Goal: Information Seeking & Learning: Check status

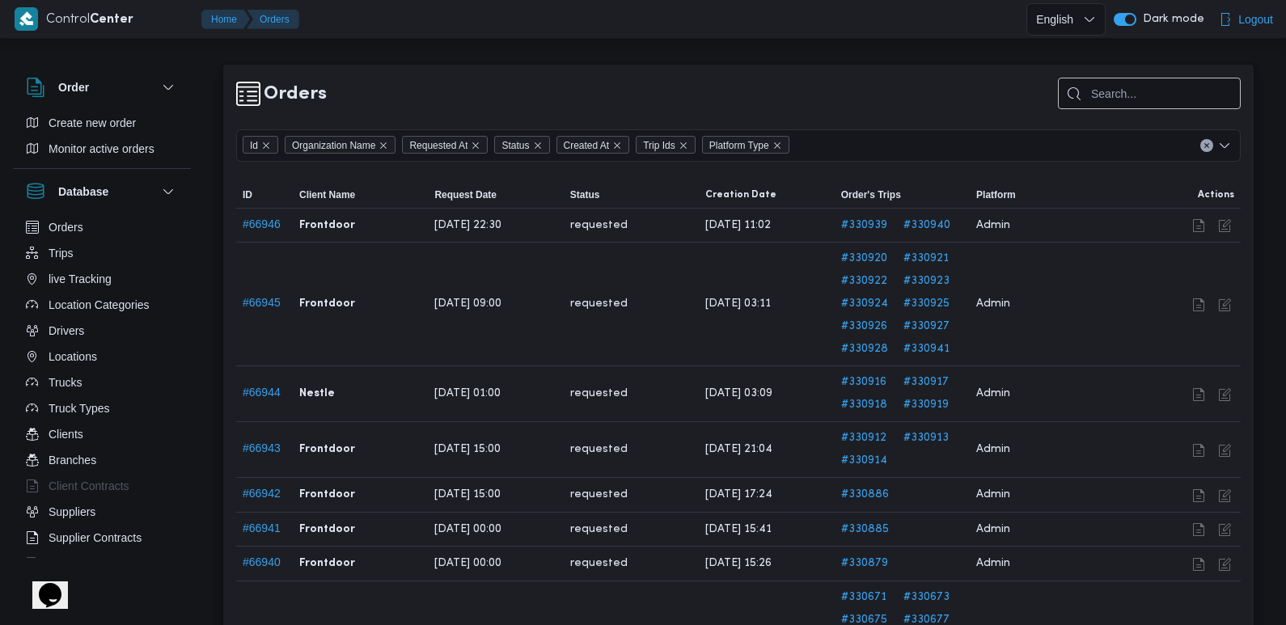
click at [1101, 168] on div at bounding box center [738, 171] width 1005 height 19
click at [201, 70] on div "Order Create new order Monitor active orders Database Orders Trips live Trackin…" at bounding box center [110, 315] width 194 height 500
click at [77, 252] on button "Trips" at bounding box center [101, 253] width 165 height 26
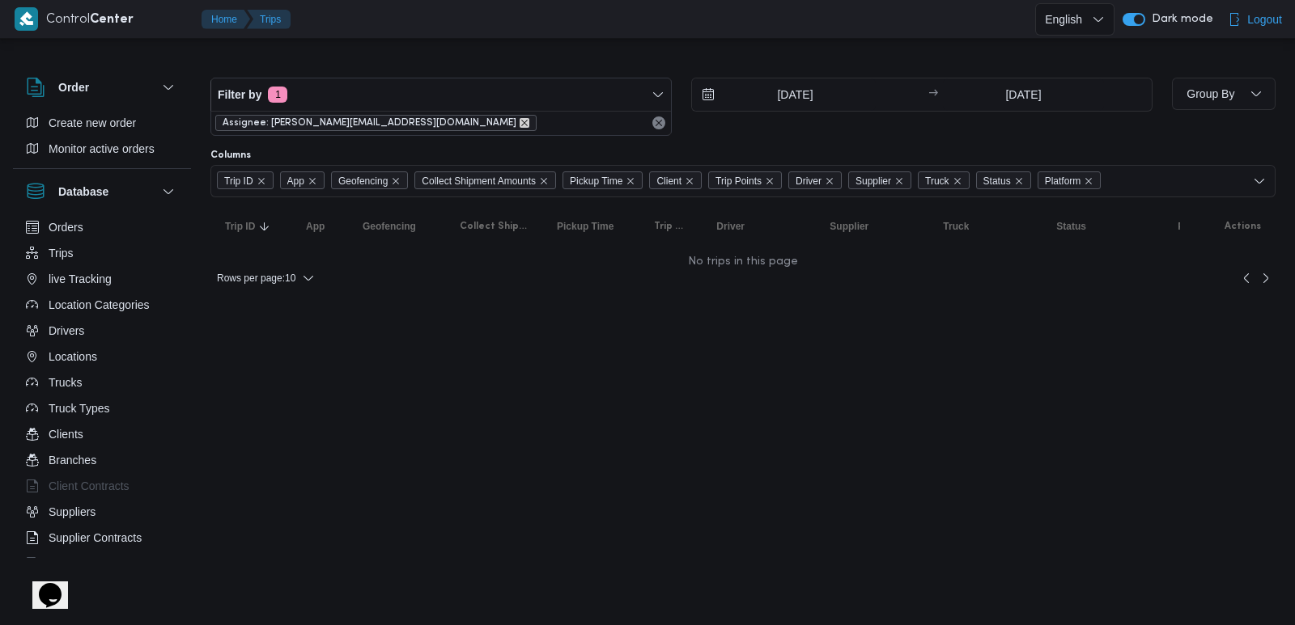
click at [519, 124] on icon "remove selected entity" at bounding box center [524, 123] width 10 height 10
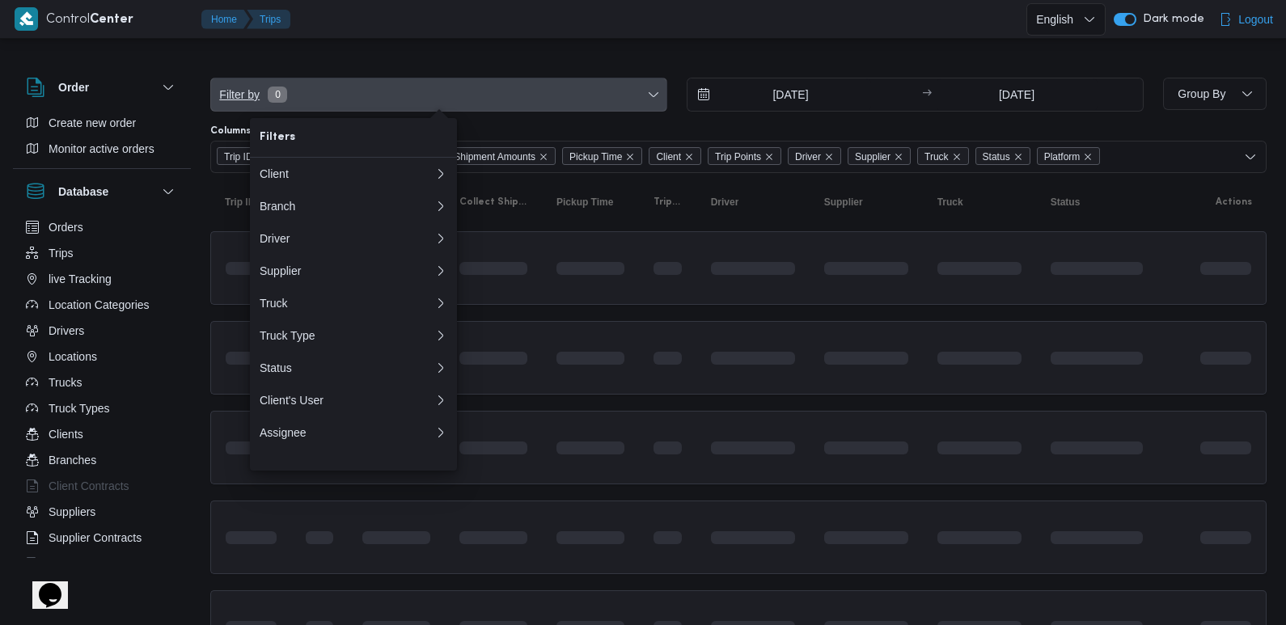
click at [413, 97] on span "Filter by 0" at bounding box center [439, 94] width 456 height 32
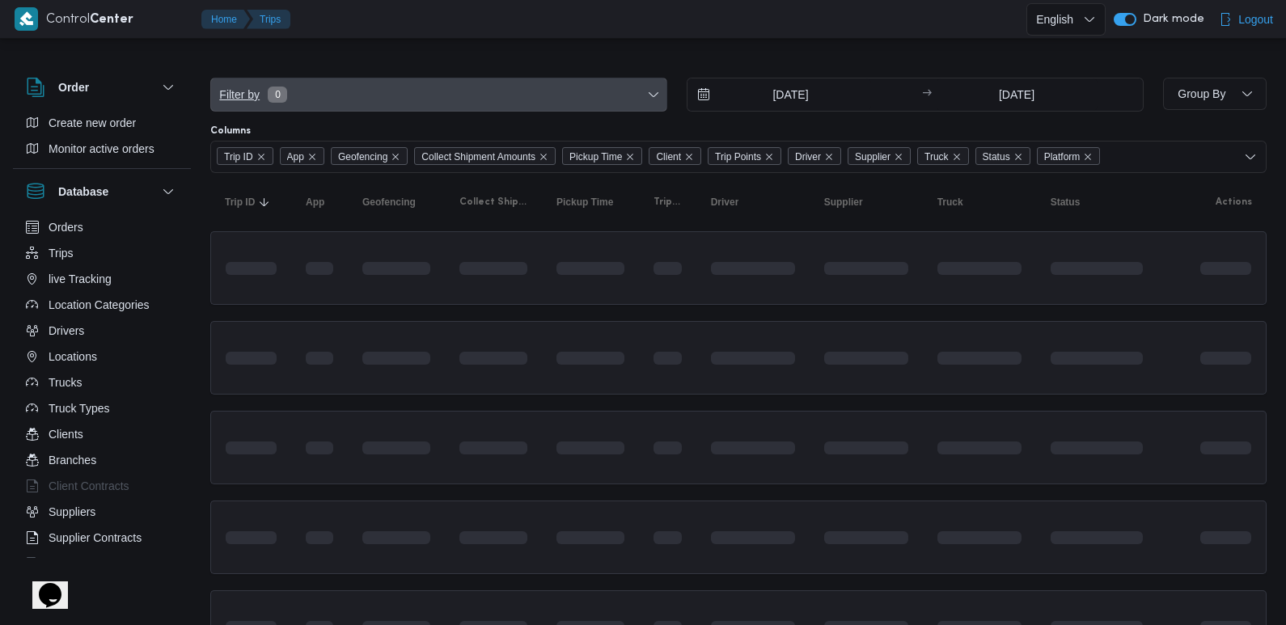
click at [390, 100] on span "Filter by 0" at bounding box center [439, 94] width 456 height 32
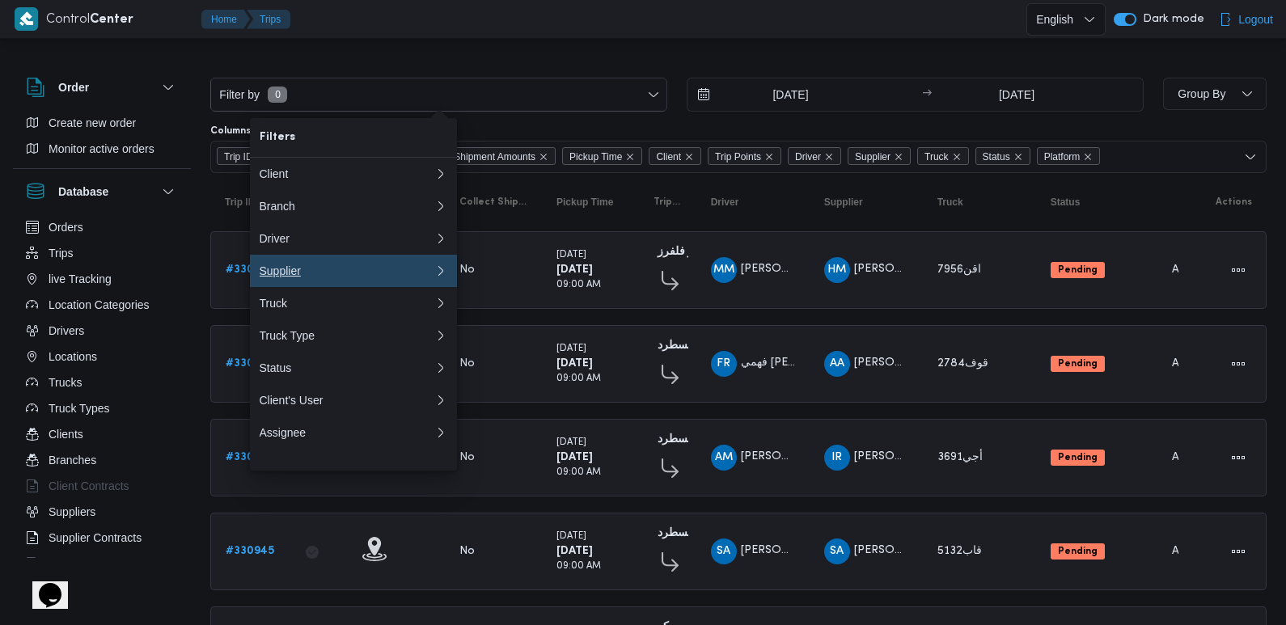
click at [315, 278] on div "Supplier" at bounding box center [347, 271] width 175 height 13
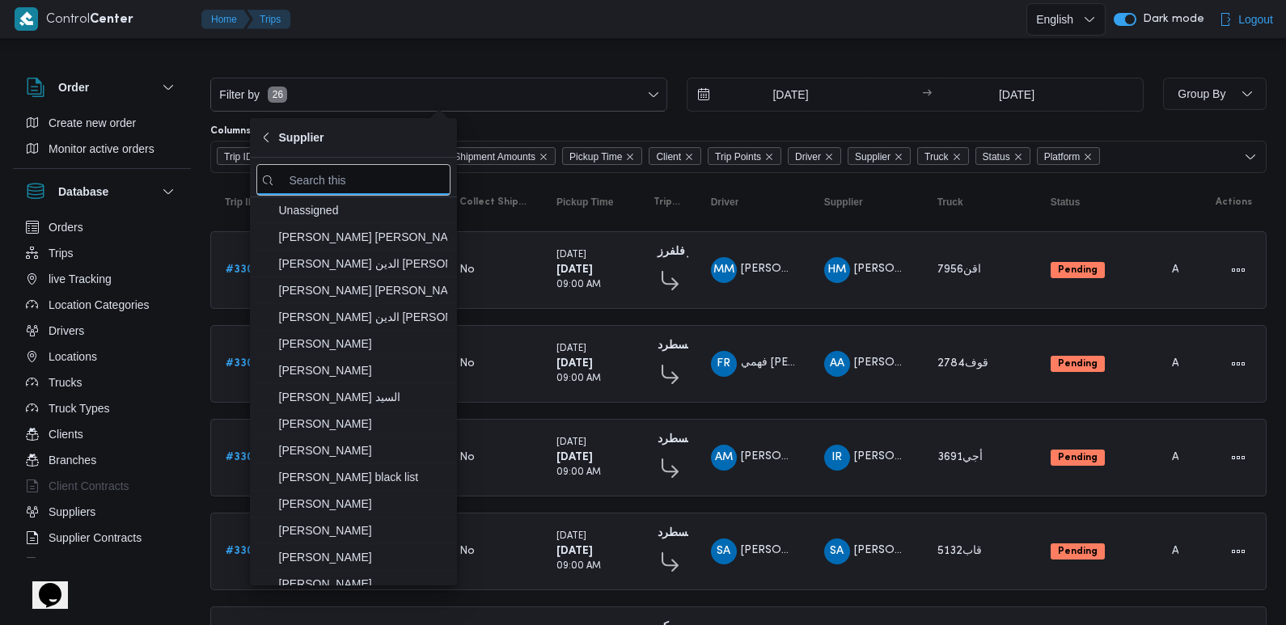
type input "f"
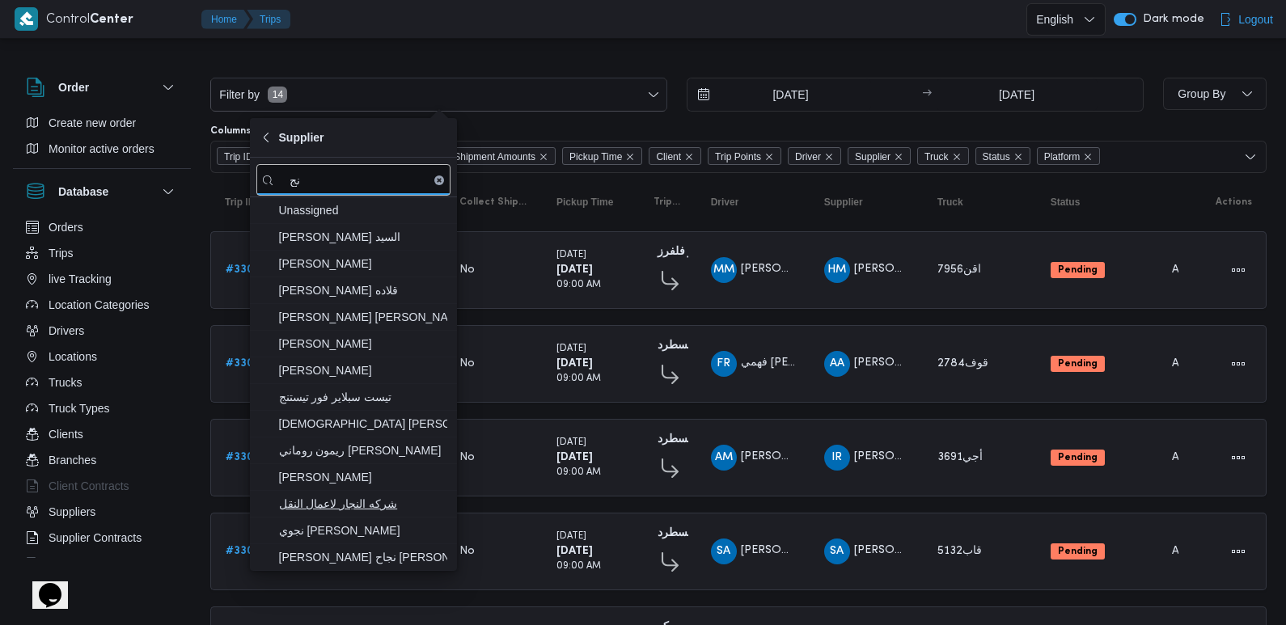
type input "نج"
click at [389, 531] on span "نجوي [PERSON_NAME]" at bounding box center [363, 530] width 168 height 19
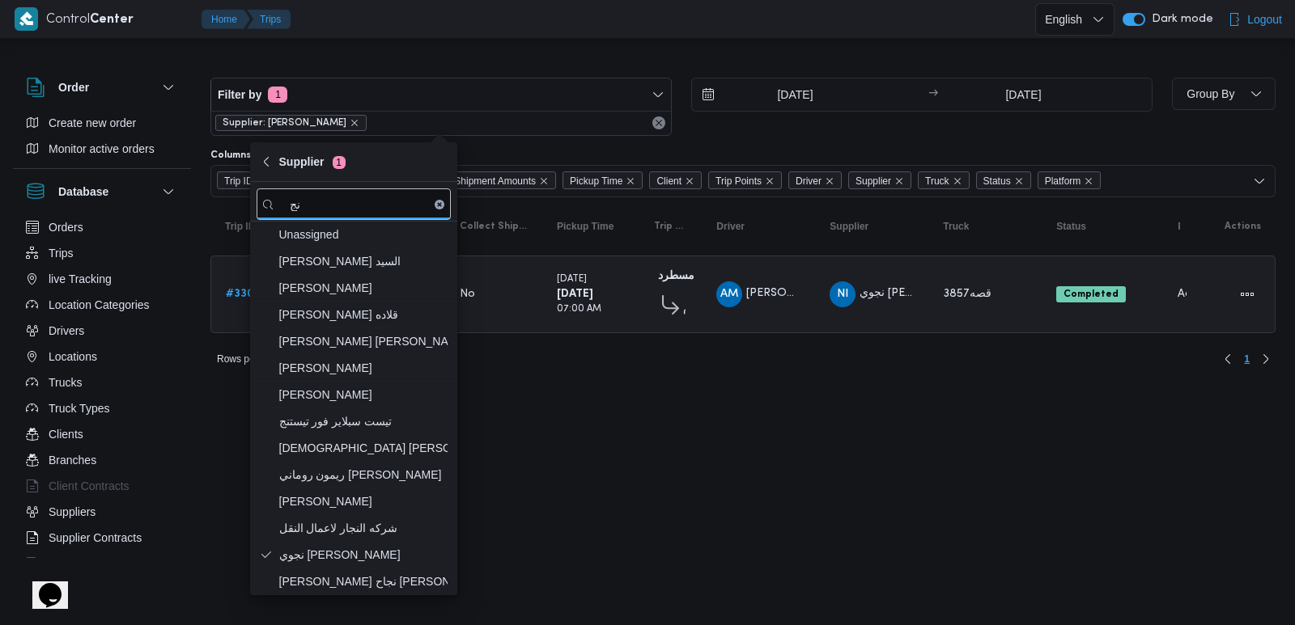
click at [642, 56] on div at bounding box center [742, 65] width 1065 height 26
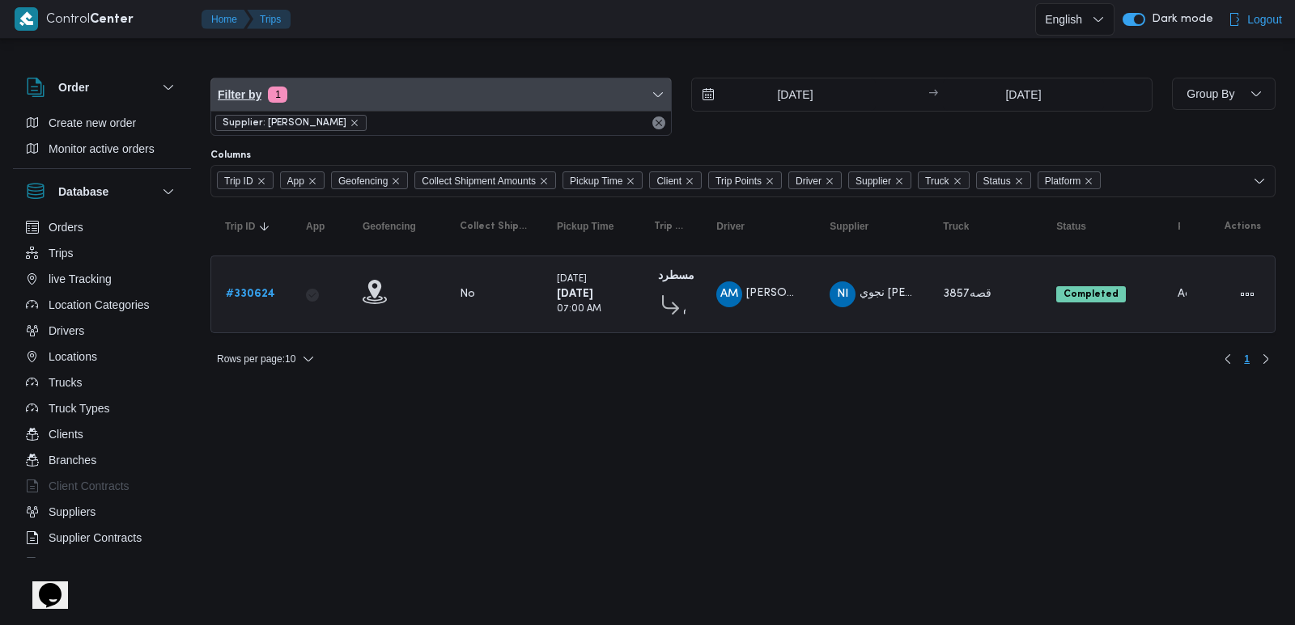
click at [553, 98] on span "Filter by 1" at bounding box center [441, 94] width 460 height 32
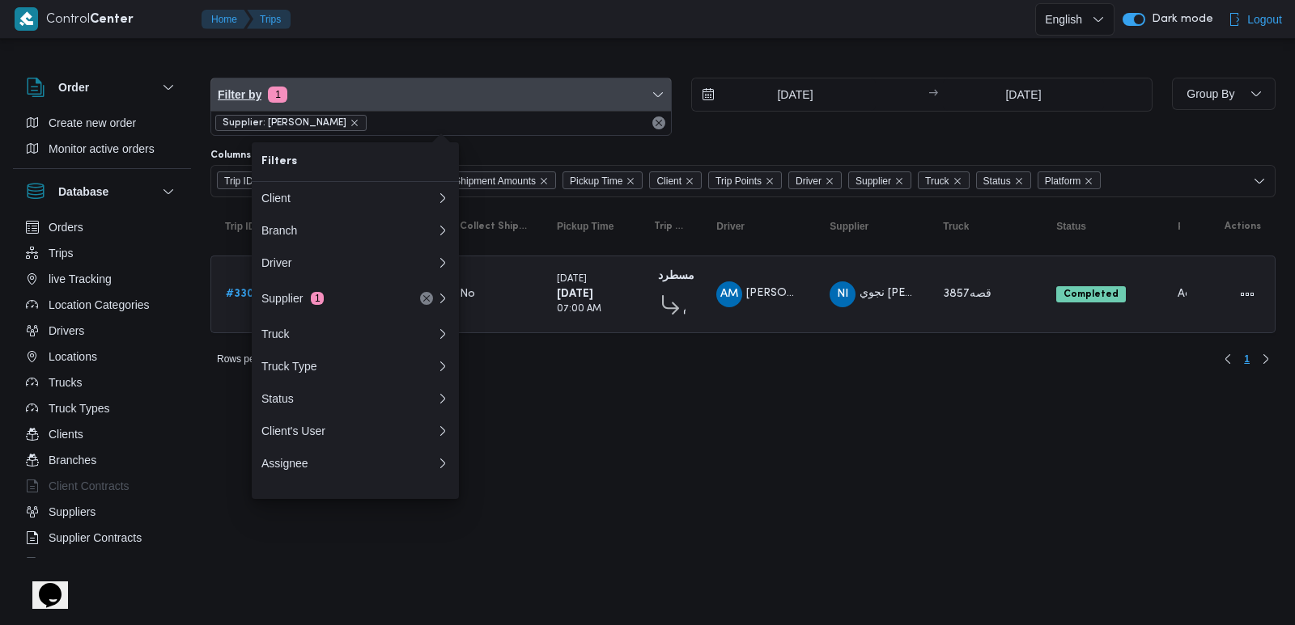
click at [528, 91] on span "Filter by 1" at bounding box center [441, 94] width 460 height 32
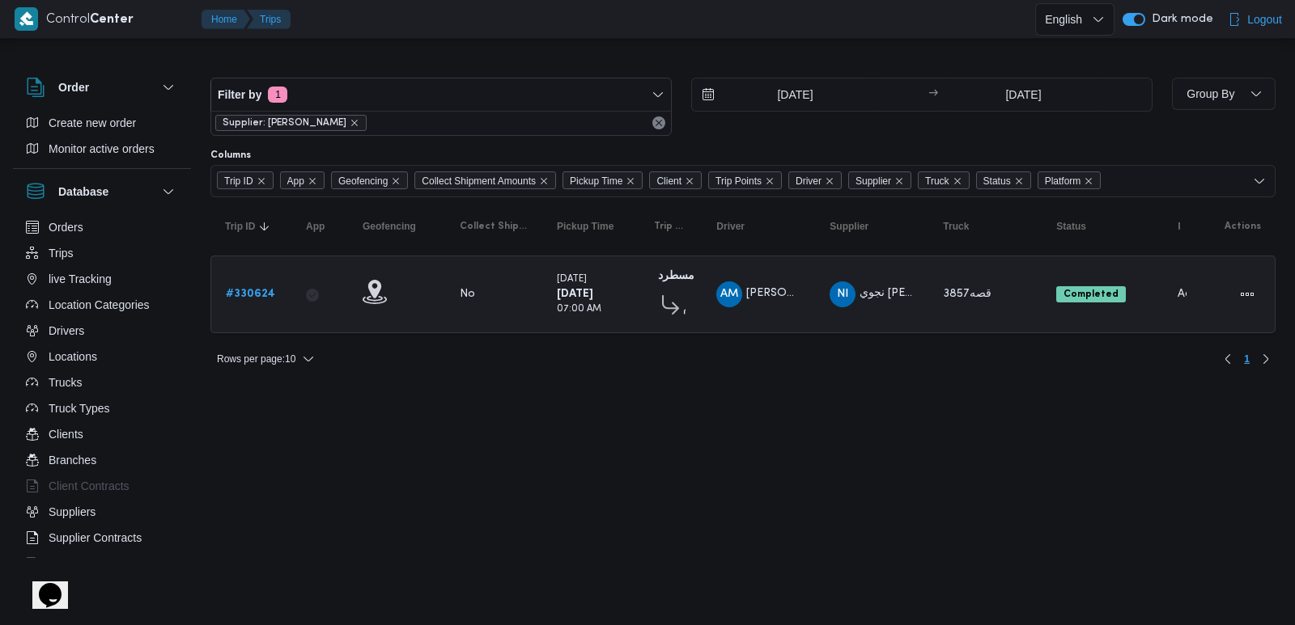
click at [450, 41] on div at bounding box center [647, 39] width 1295 height 26
click at [777, 107] on input "[DATE]" at bounding box center [784, 94] width 184 height 32
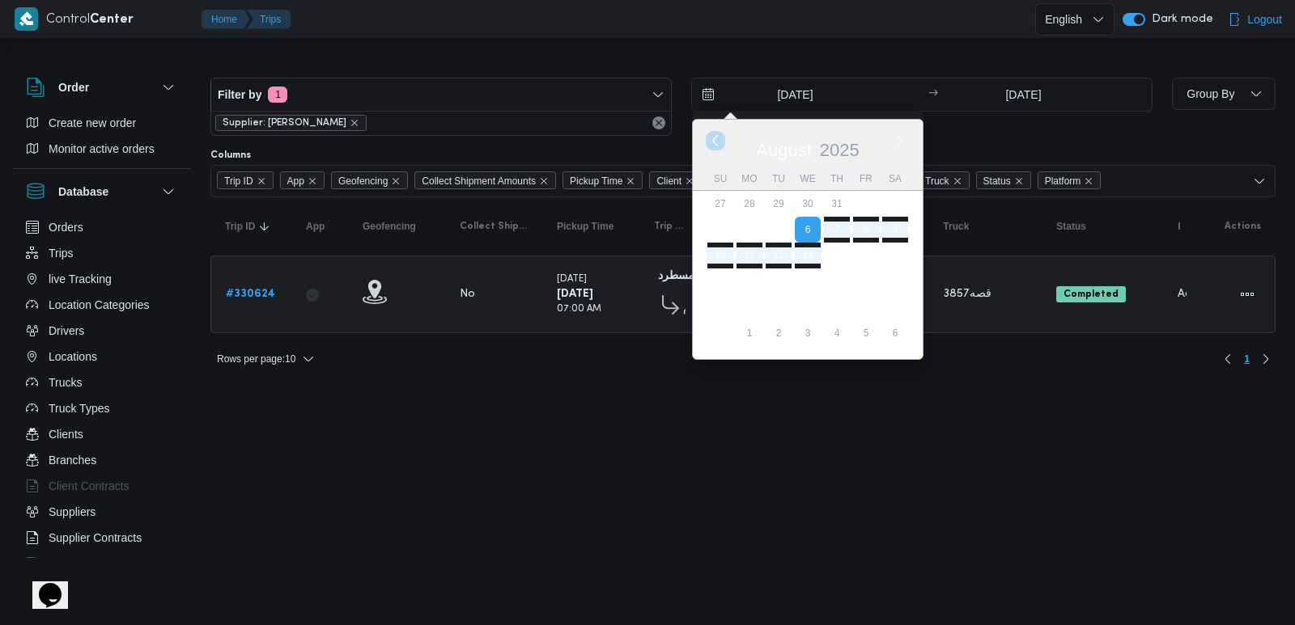
click at [716, 144] on button "Previous Month" at bounding box center [714, 140] width 15 height 15
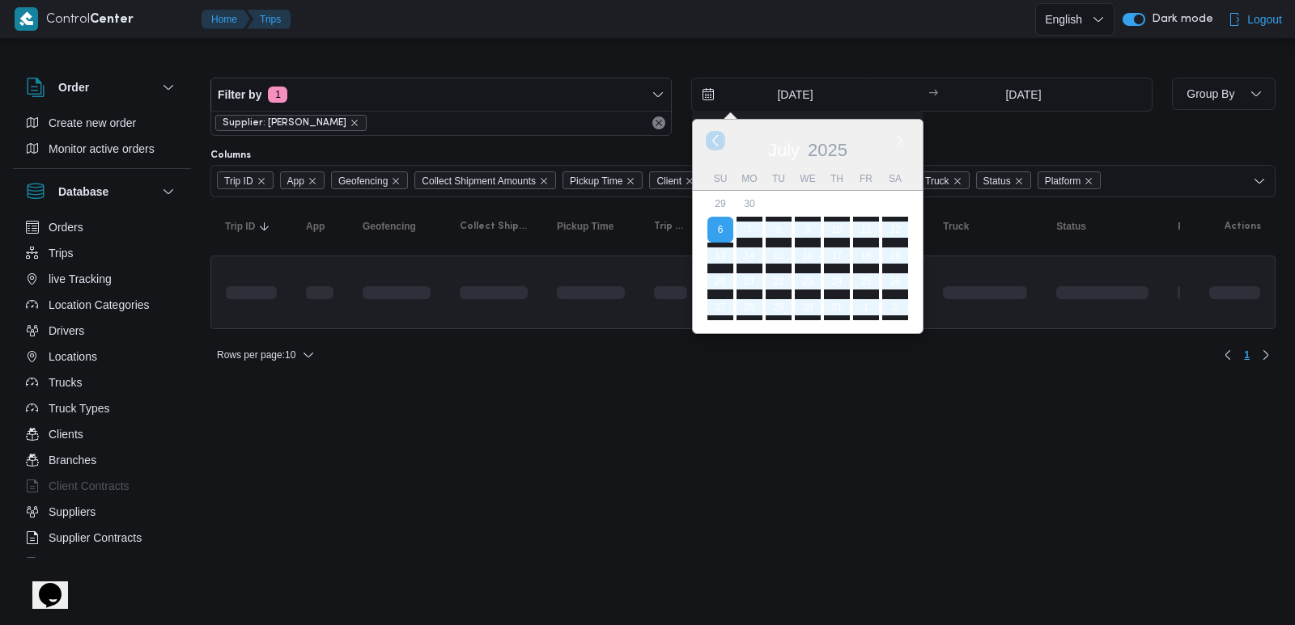
click at [716, 144] on button "Previous Month" at bounding box center [714, 140] width 15 height 15
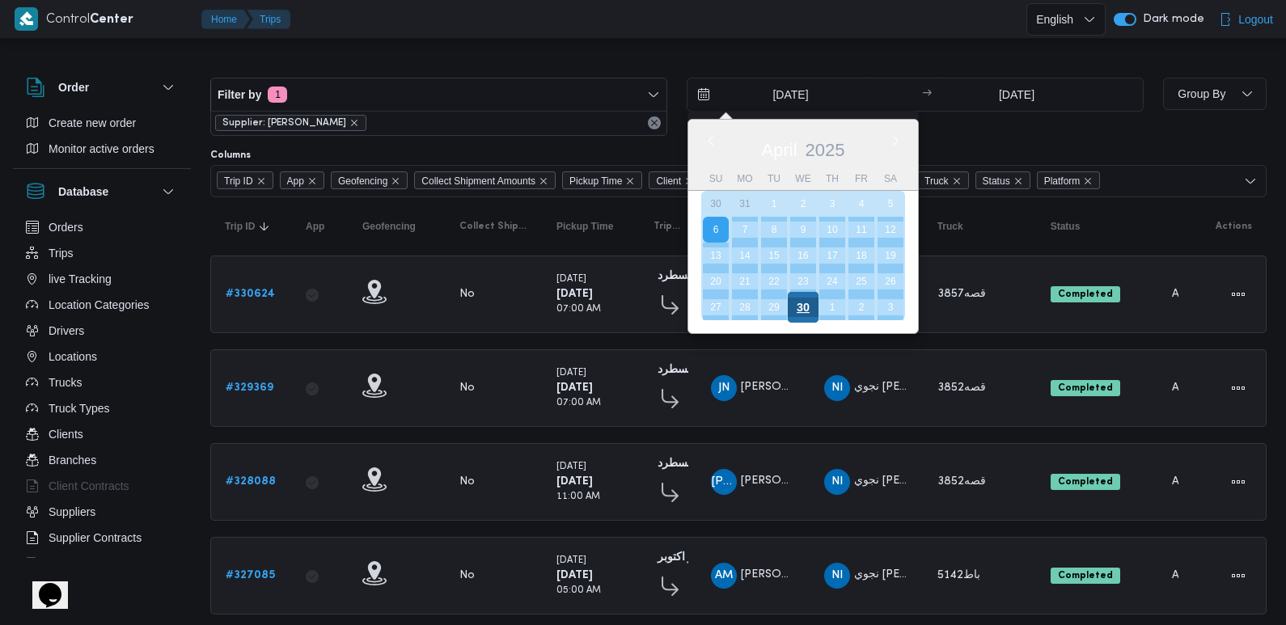
click at [810, 307] on div "30" at bounding box center [803, 307] width 31 height 31
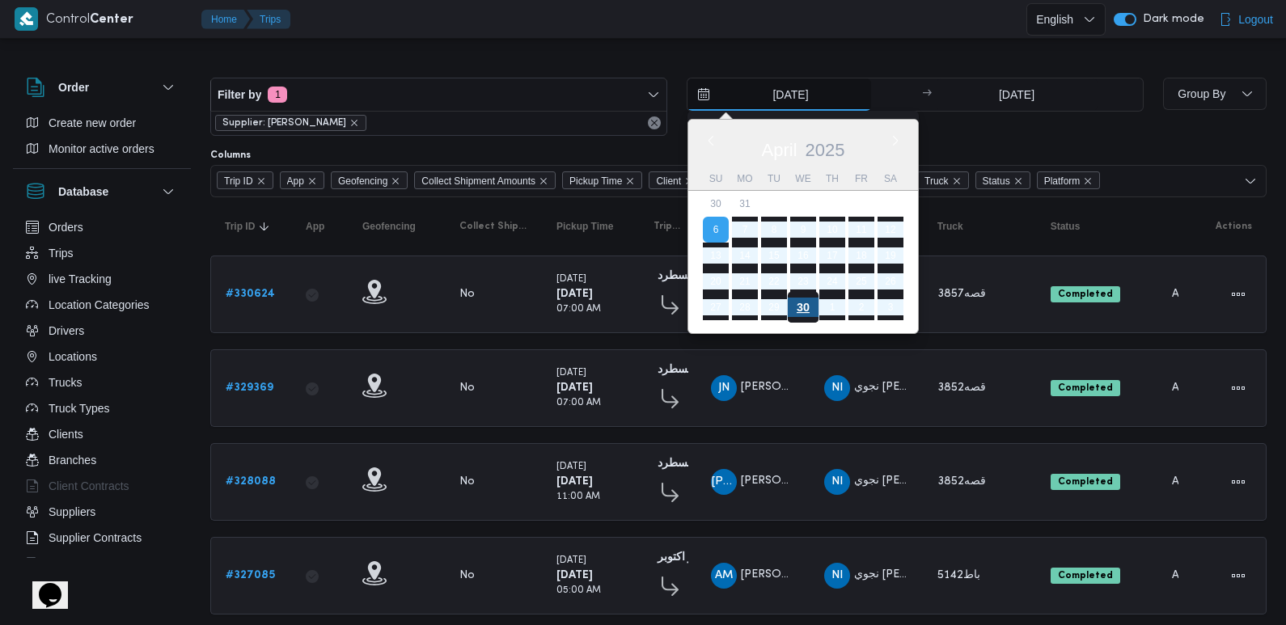
type input "[DATE]"
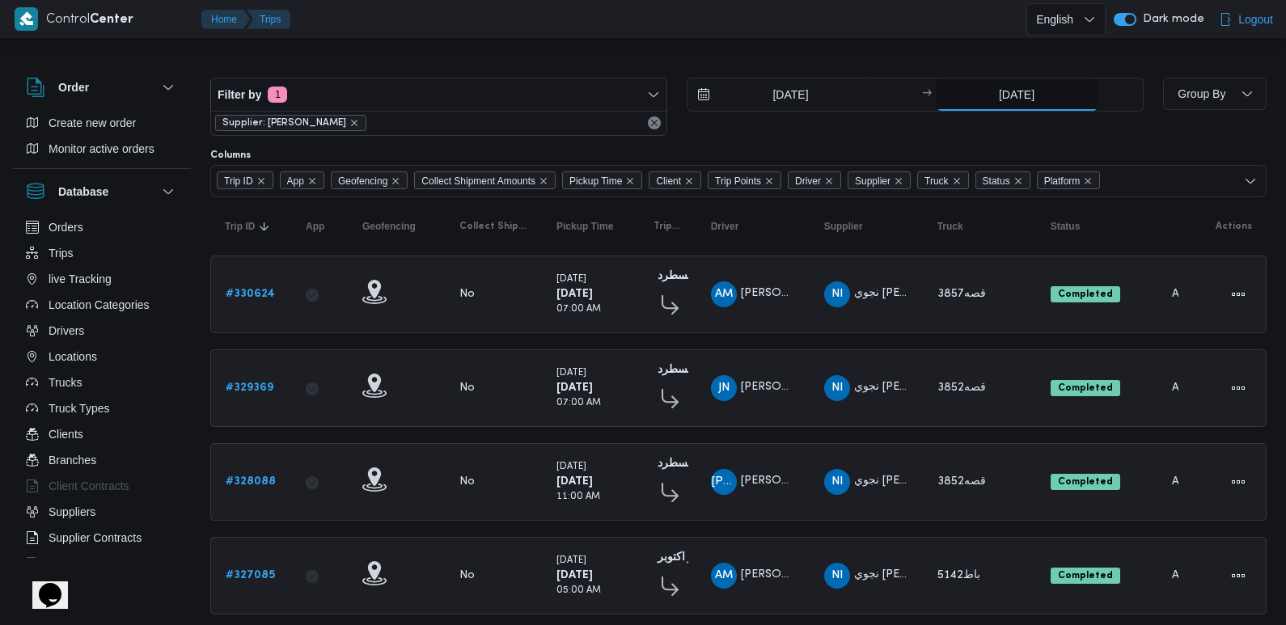
click at [993, 87] on input "[DATE]" at bounding box center [1017, 94] width 161 height 32
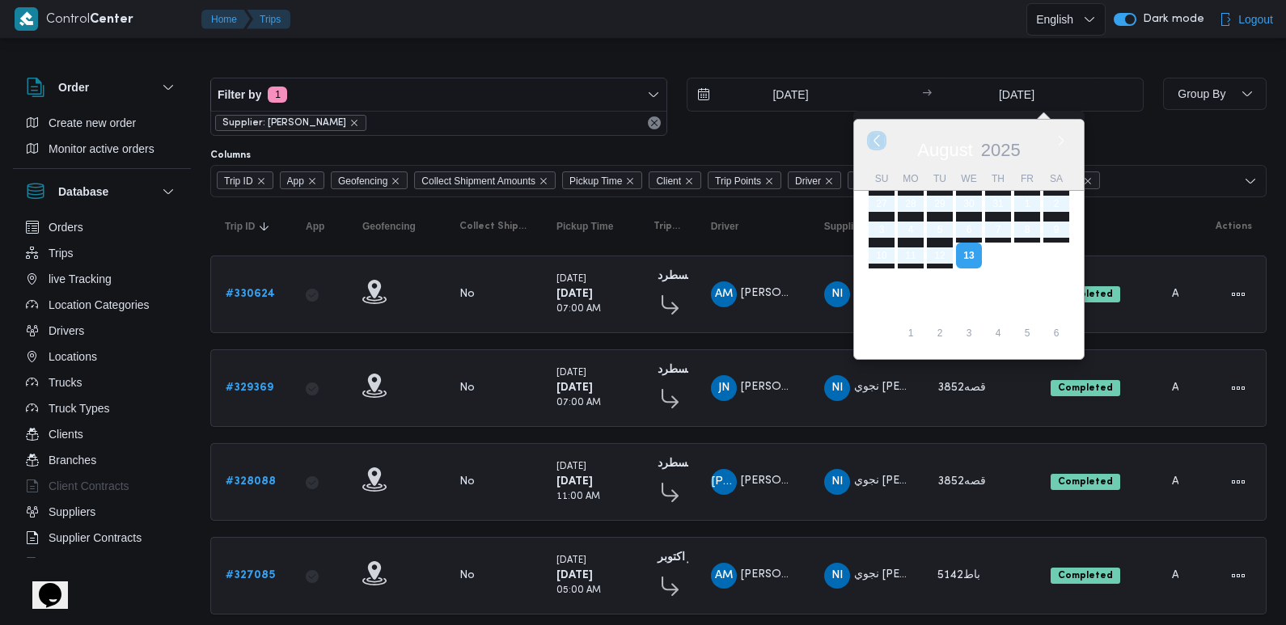
click at [877, 142] on button "Previous Month" at bounding box center [876, 140] width 15 height 15
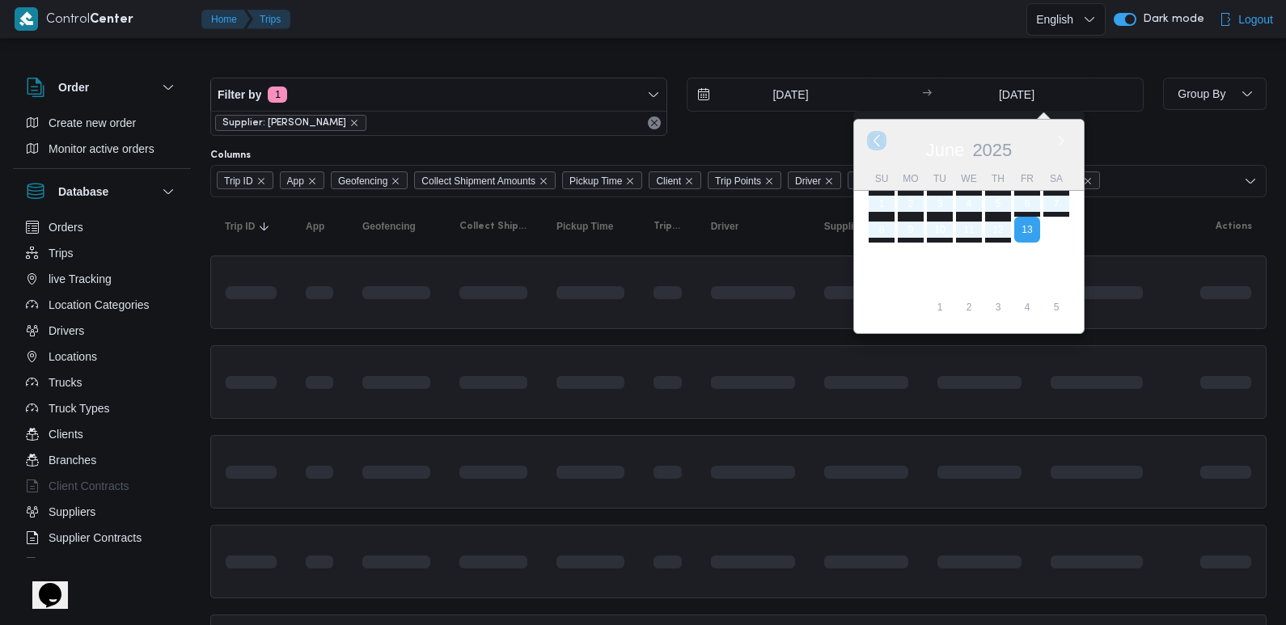
click at [877, 142] on button "Previous Month" at bounding box center [876, 140] width 15 height 15
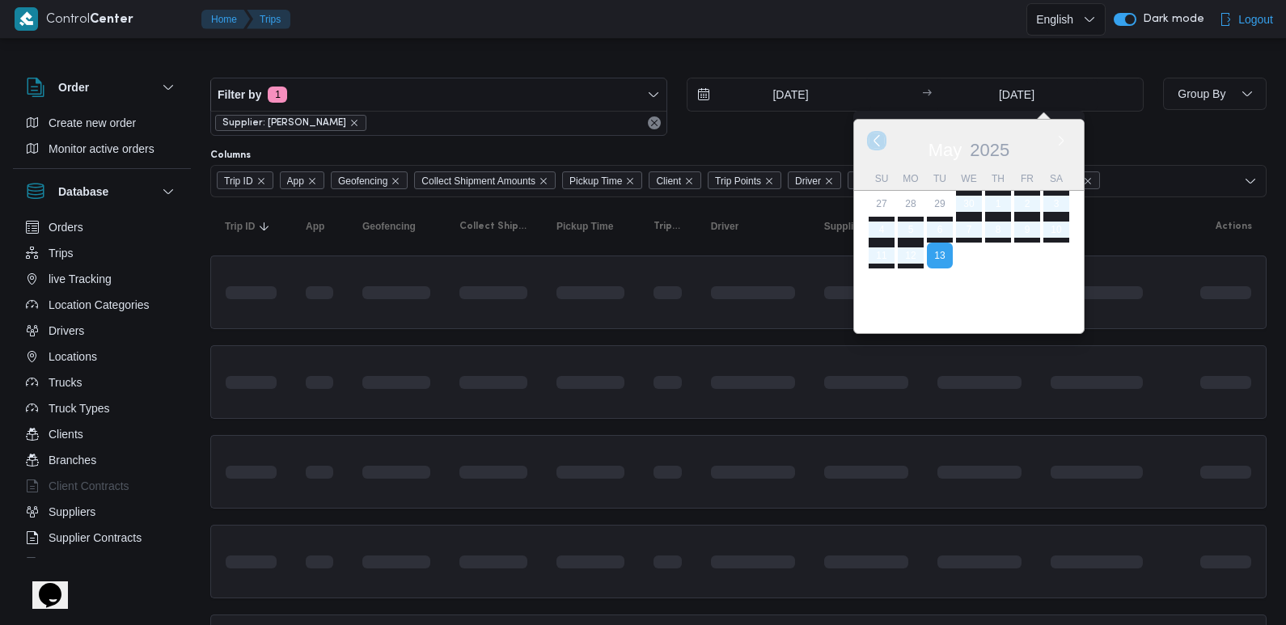
click at [877, 142] on button "Previous Month" at bounding box center [876, 140] width 15 height 15
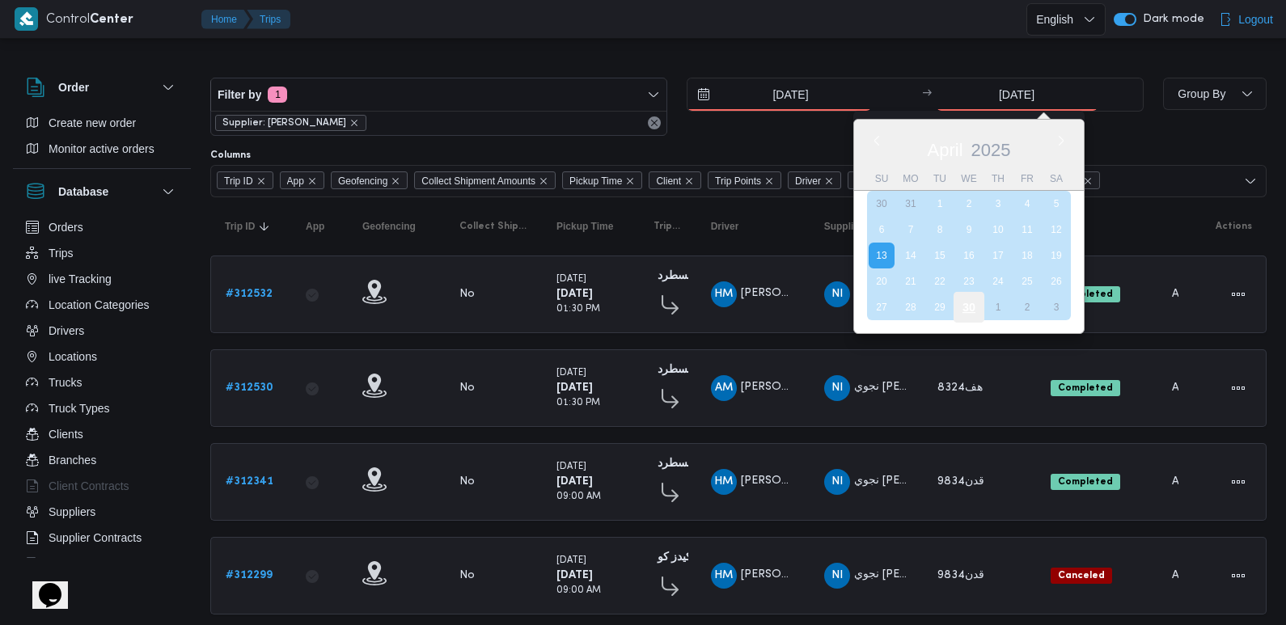
click at [977, 310] on div "30" at bounding box center [968, 307] width 31 height 31
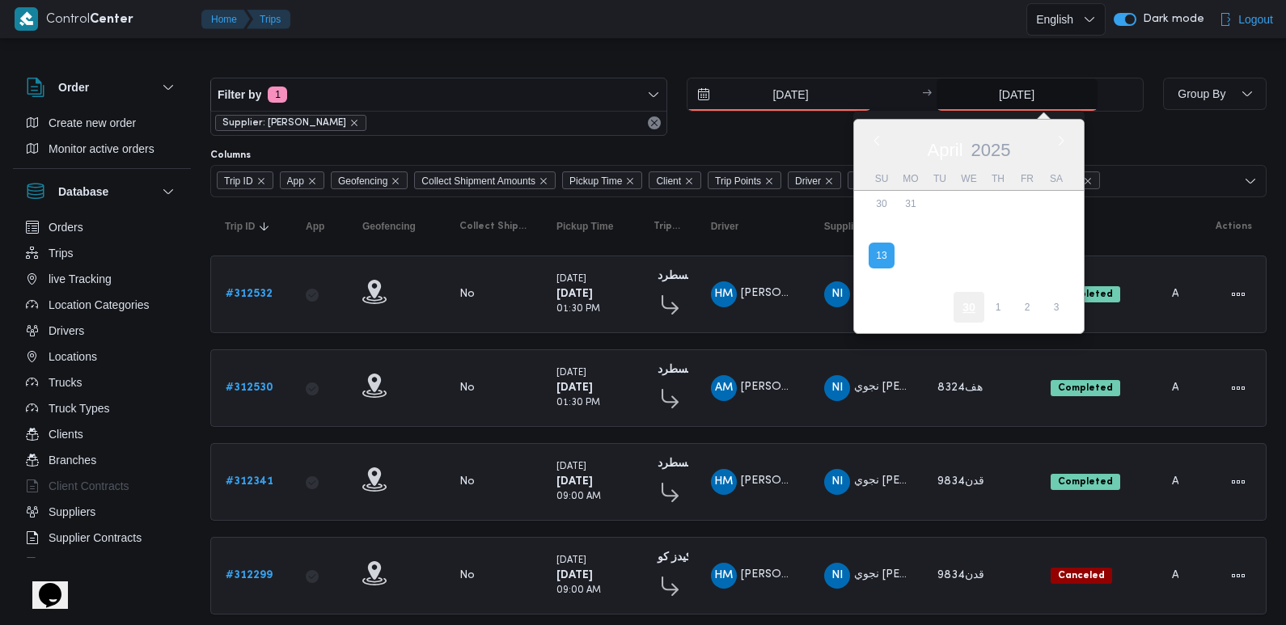
type input "[DATE]"
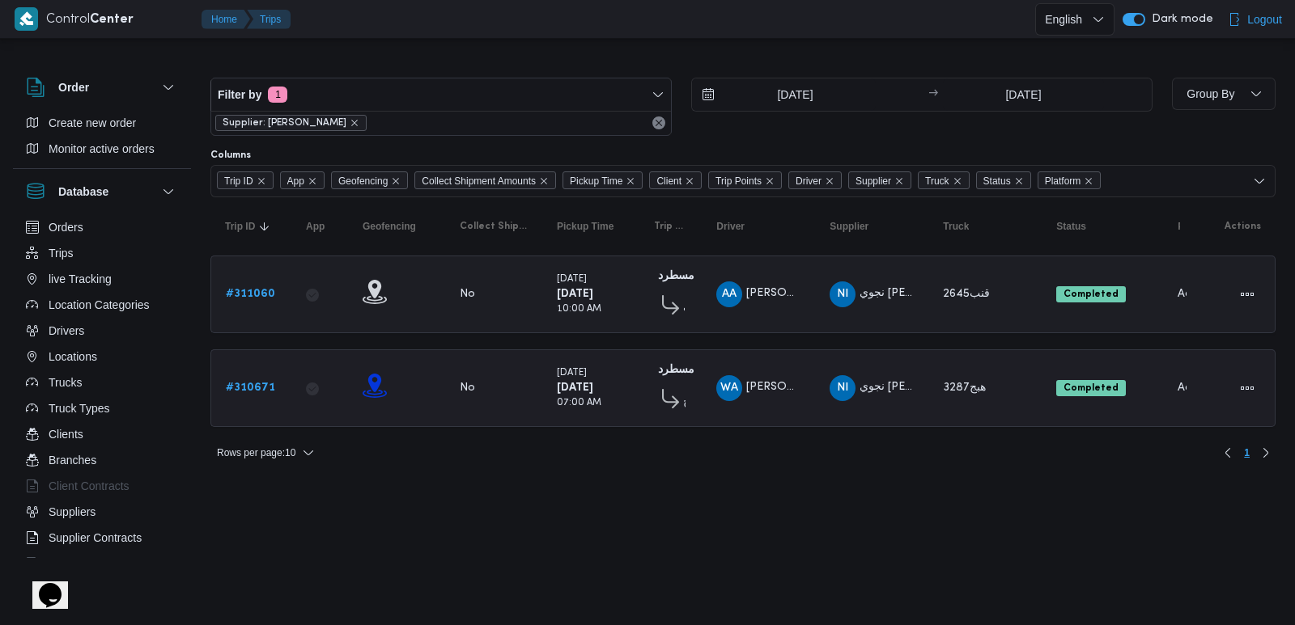
click at [247, 383] on b "# 310671" at bounding box center [250, 388] width 49 height 11
click at [796, 85] on input "[DATE]" at bounding box center [784, 94] width 184 height 32
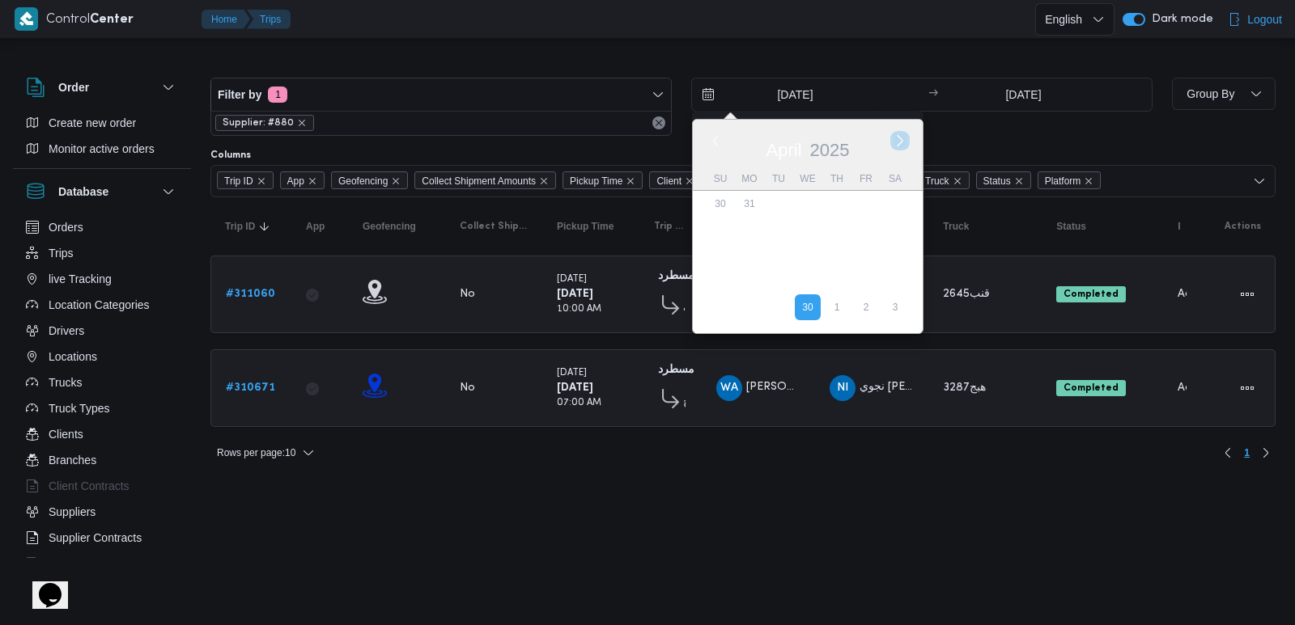
click at [900, 135] on button "Next month" at bounding box center [899, 140] width 15 height 15
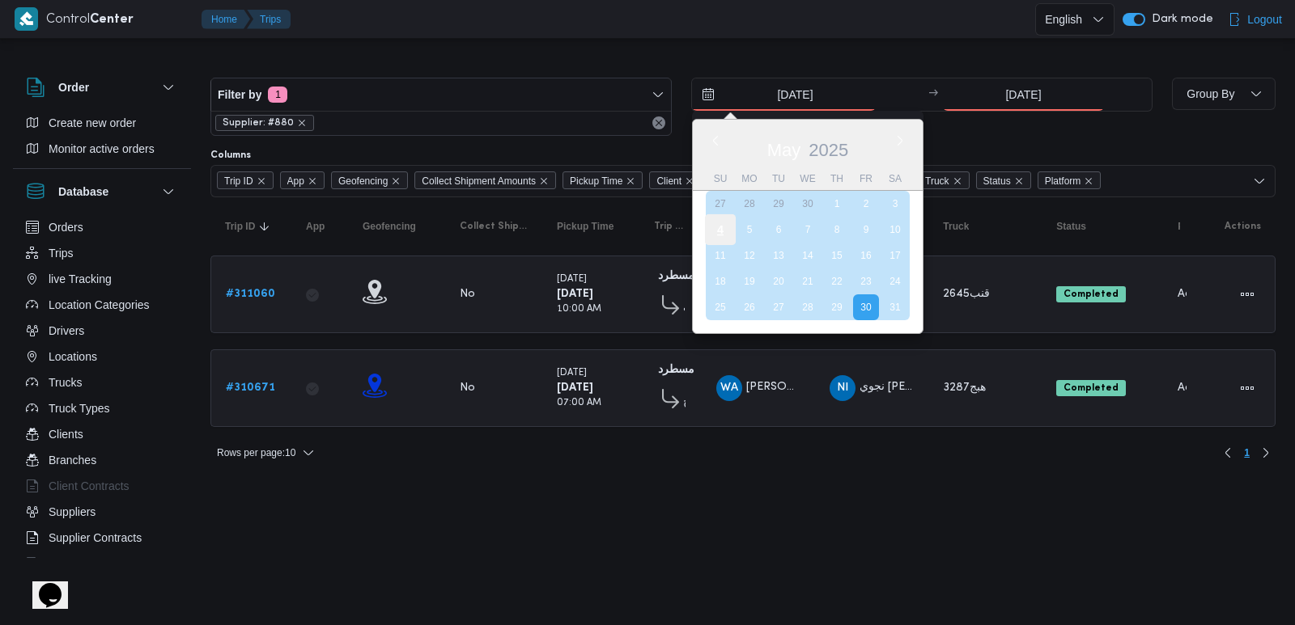
click at [723, 227] on div "4" at bounding box center [720, 229] width 31 height 31
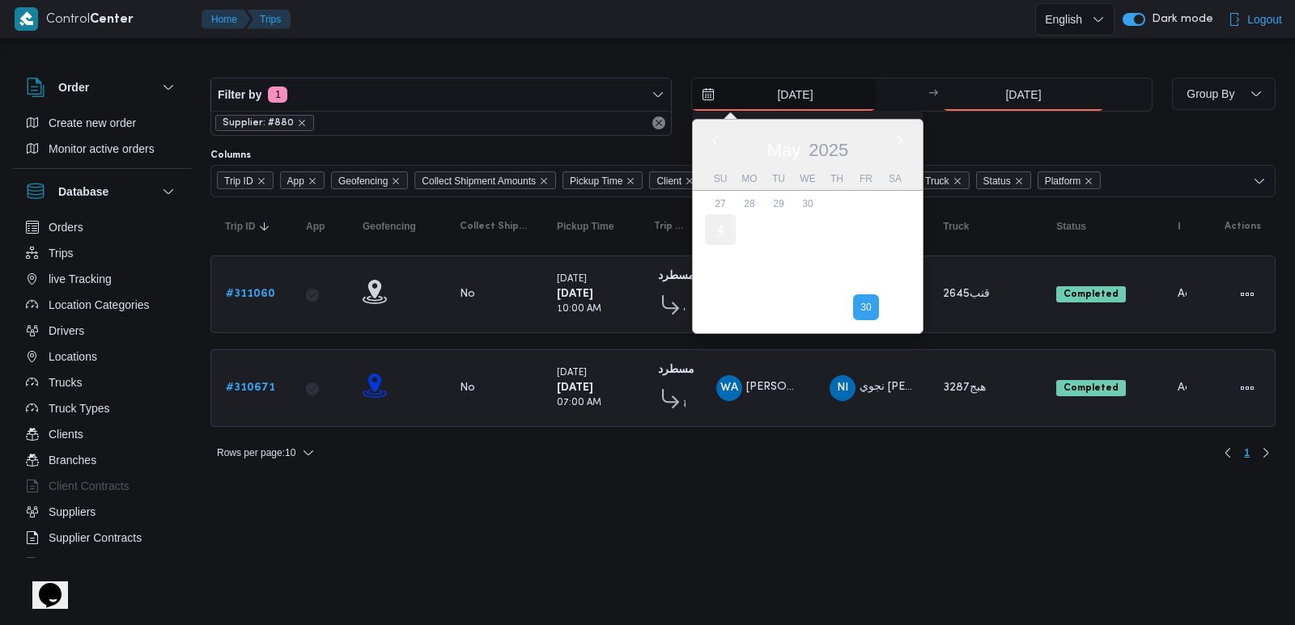
type input "[DATE]"
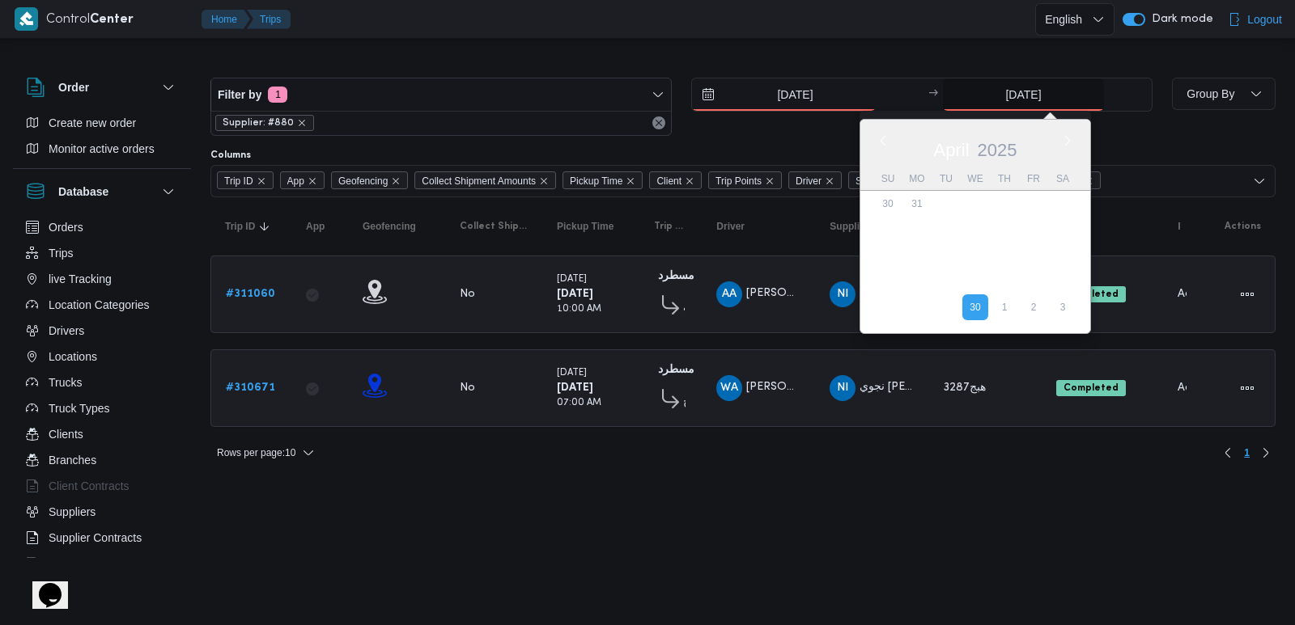
click at [994, 100] on input "[DATE]" at bounding box center [1023, 94] width 161 height 32
click at [1056, 142] on div "[DATE]" at bounding box center [975, 146] width 230 height 41
click at [1061, 140] on button "Next month" at bounding box center [1066, 140] width 15 height 15
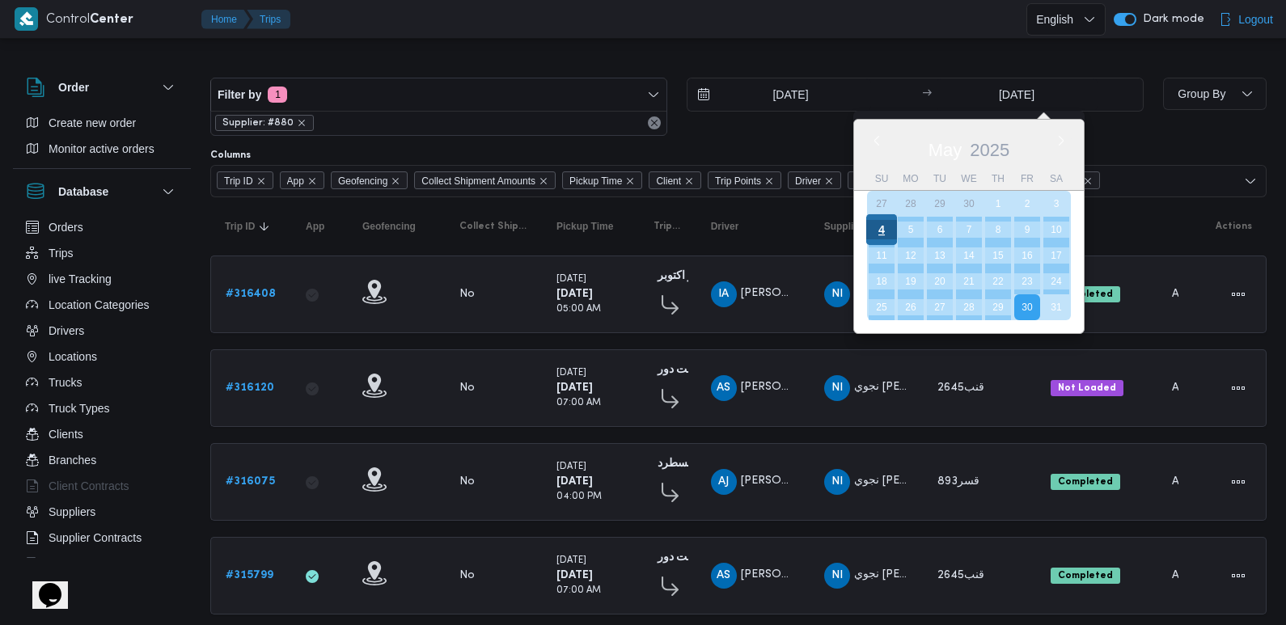
click at [891, 231] on div "4" at bounding box center [881, 229] width 31 height 31
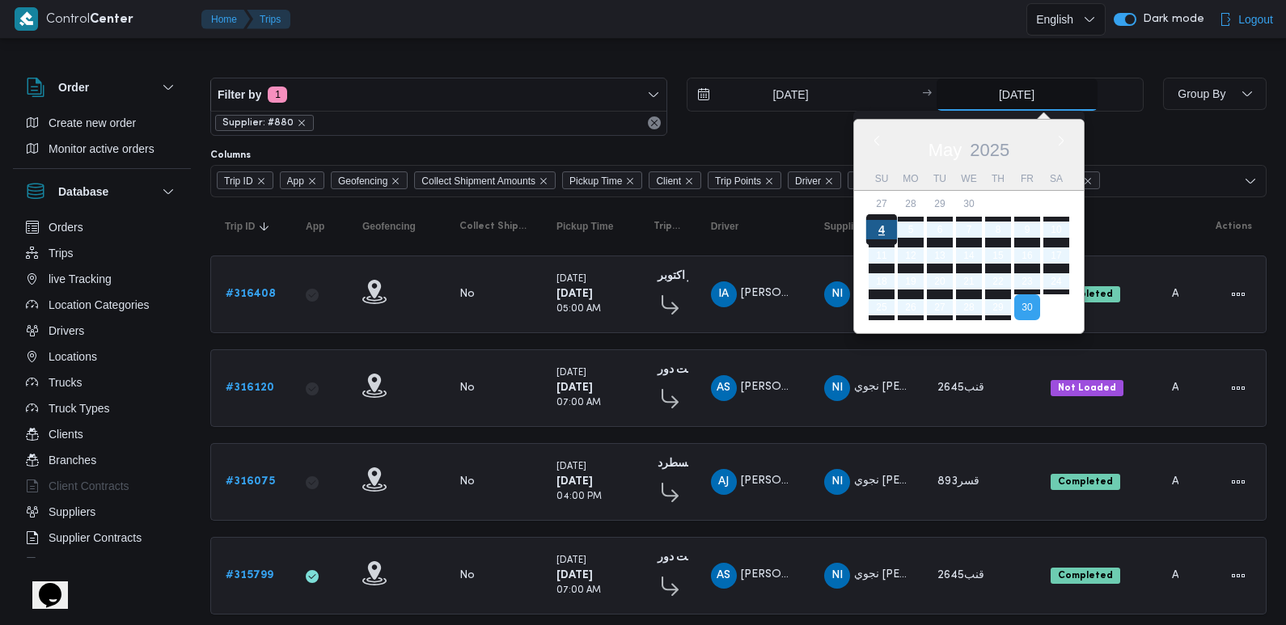
type input "[DATE]"
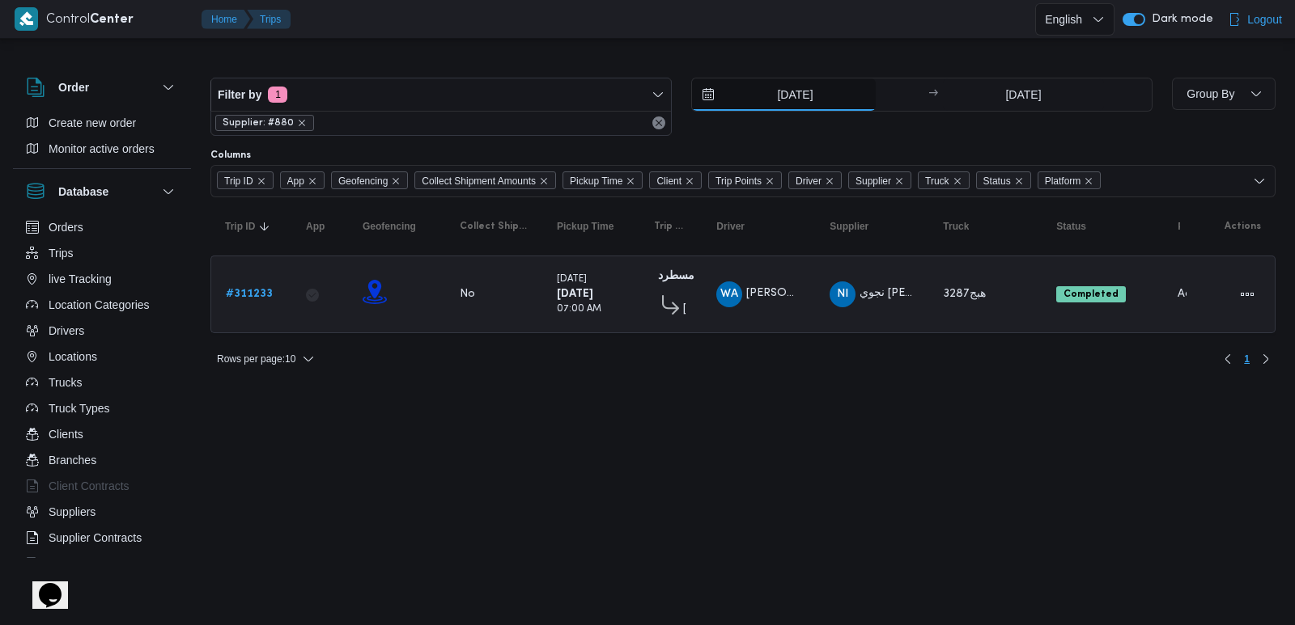
click at [779, 95] on input "[DATE]" at bounding box center [784, 94] width 184 height 32
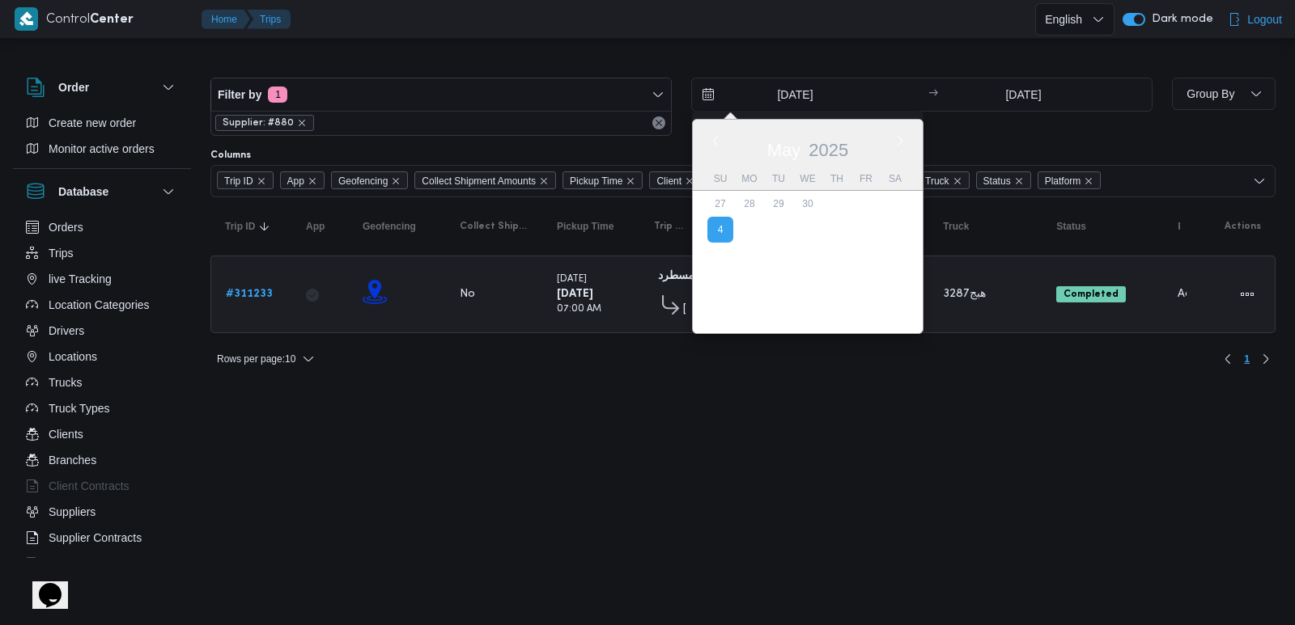
click at [762, 64] on div at bounding box center [742, 65] width 1065 height 26
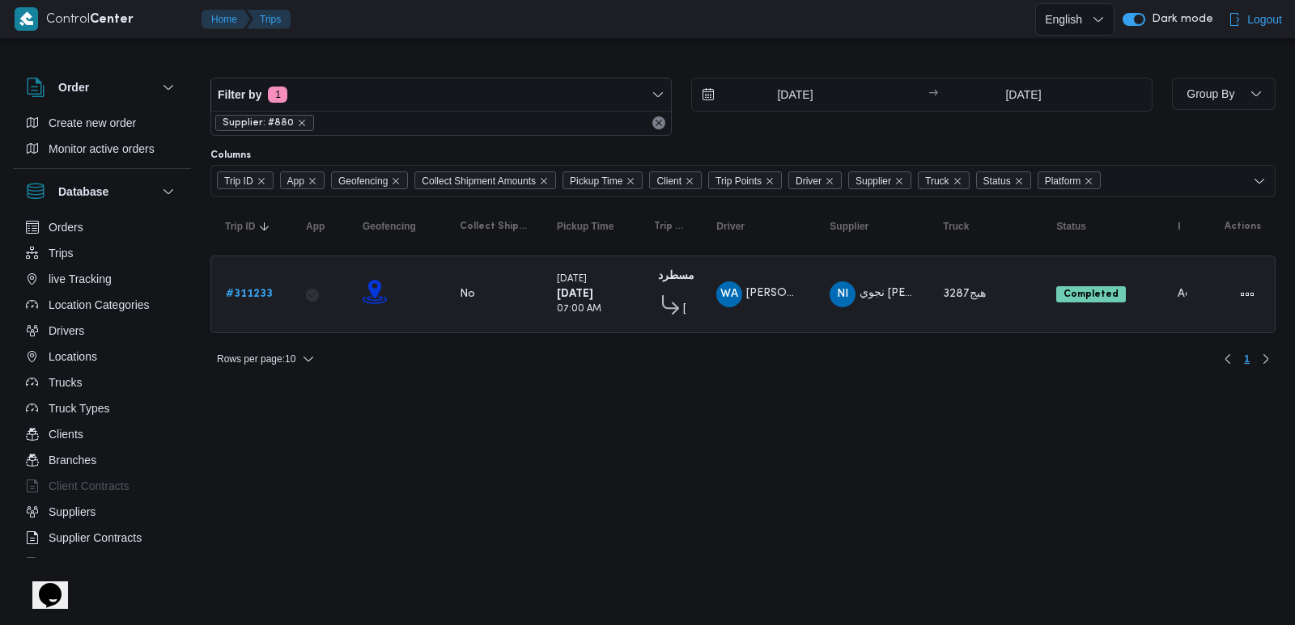
click at [708, 549] on html "Control Center Home Trips English عربي Dark mode Logout Order Create new order …" at bounding box center [647, 312] width 1295 height 625
